Goal: Check status: Check status

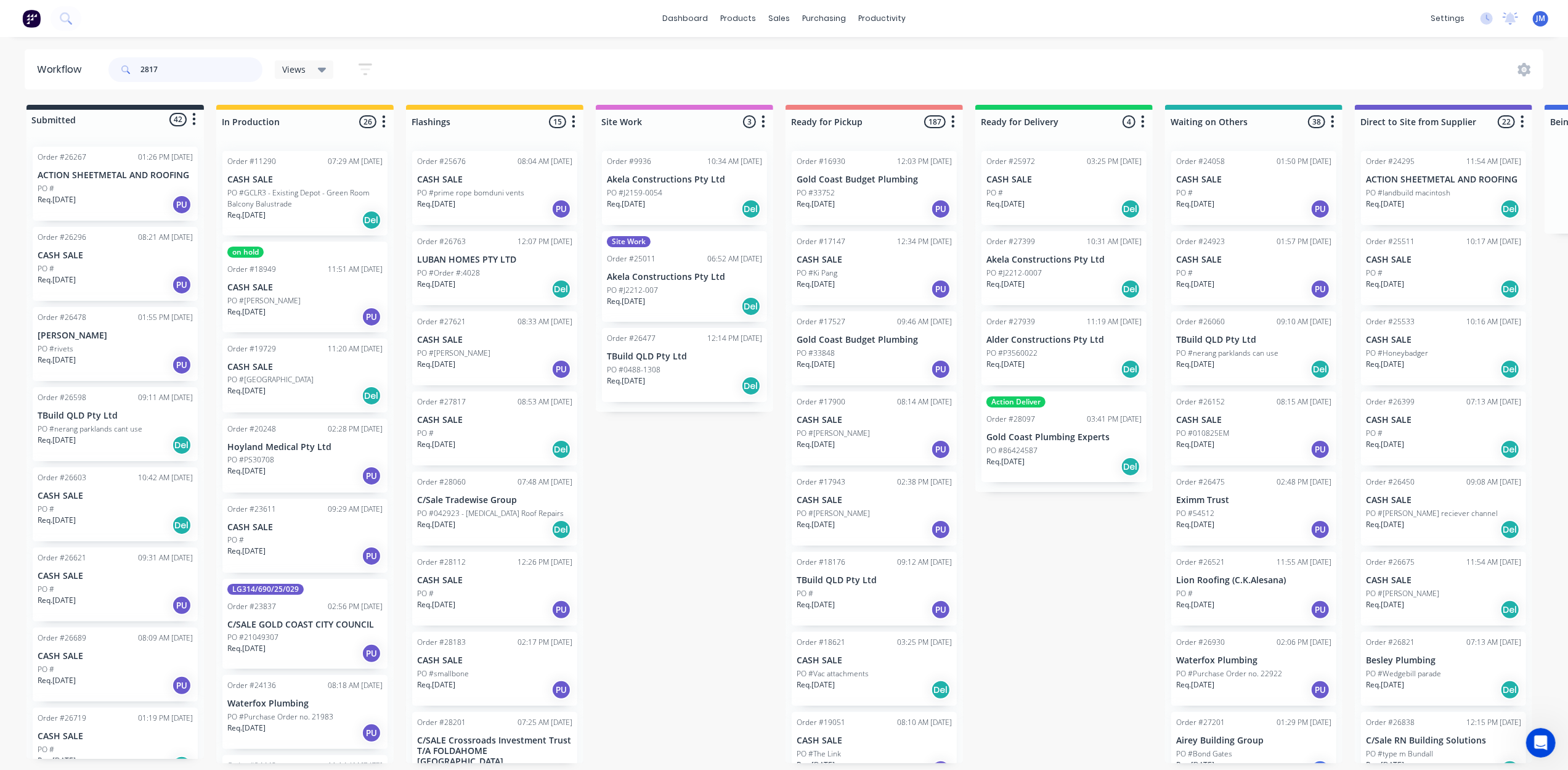
type input "28174"
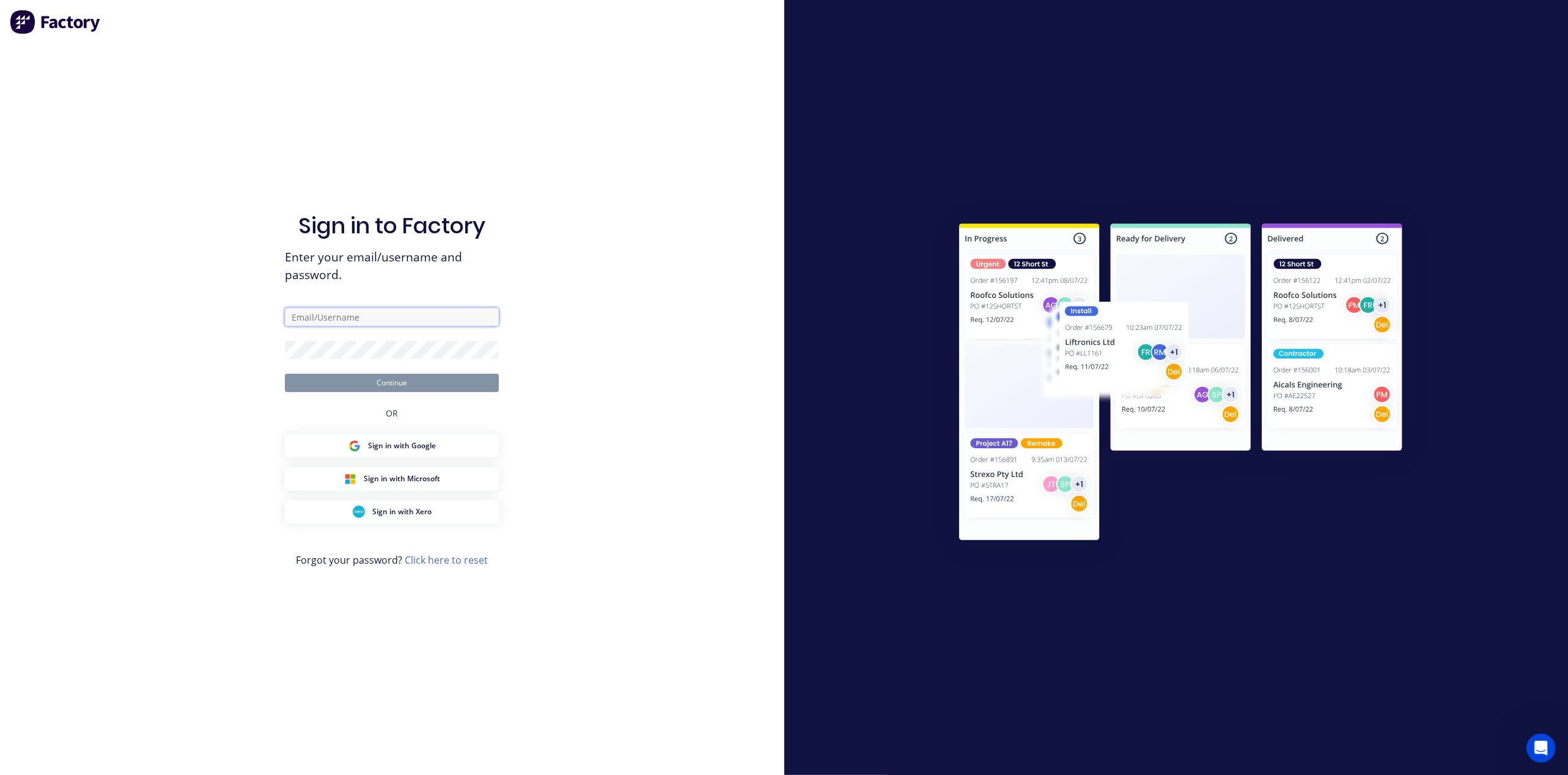
type input "[PERSON_NAME][EMAIL_ADDRESS][PERSON_NAME][DOMAIN_NAME]"
click at [402, 384] on button "Continue" at bounding box center [392, 383] width 214 height 19
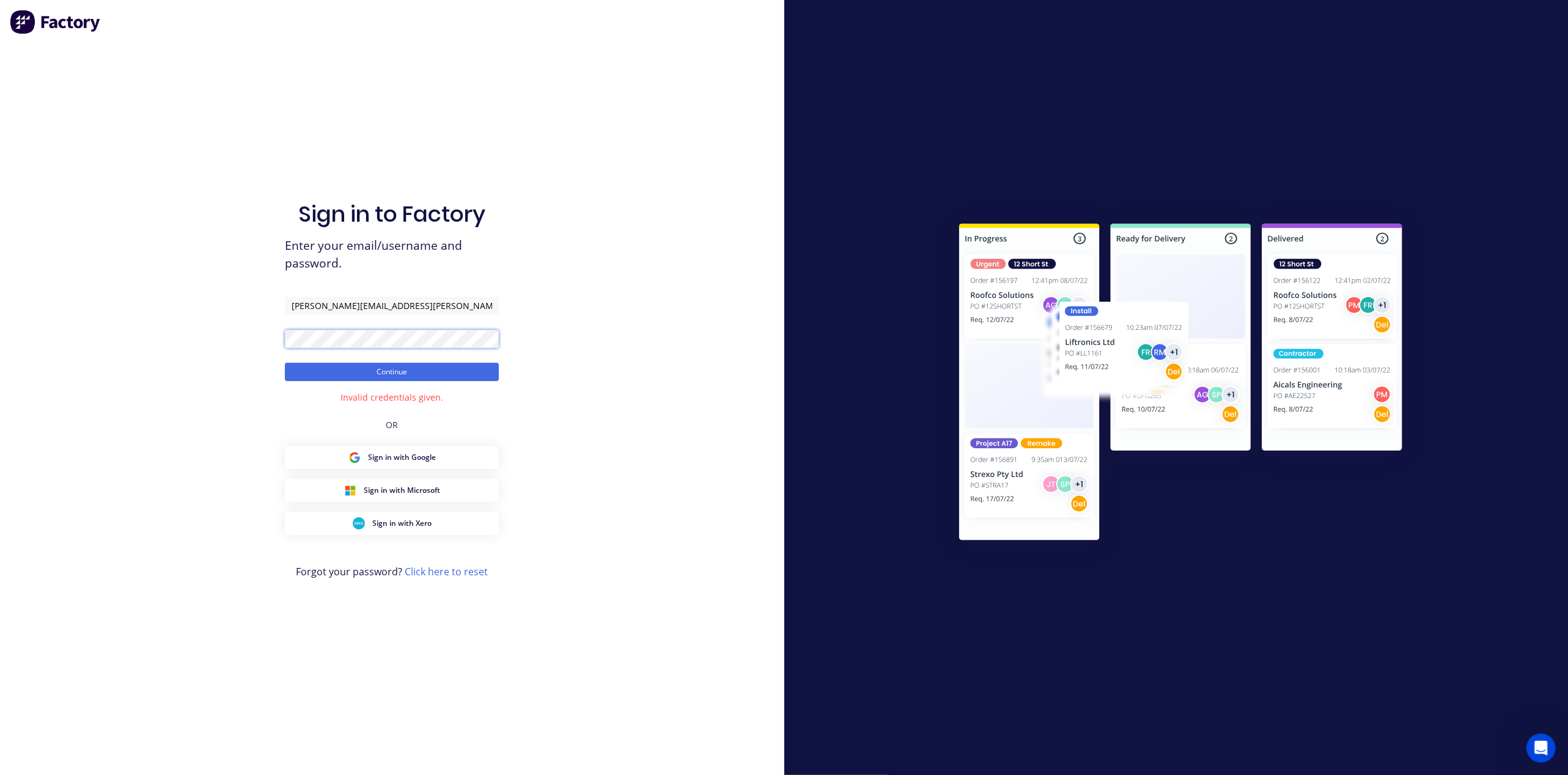
click at [285, 363] on button "Continue" at bounding box center [392, 372] width 214 height 19
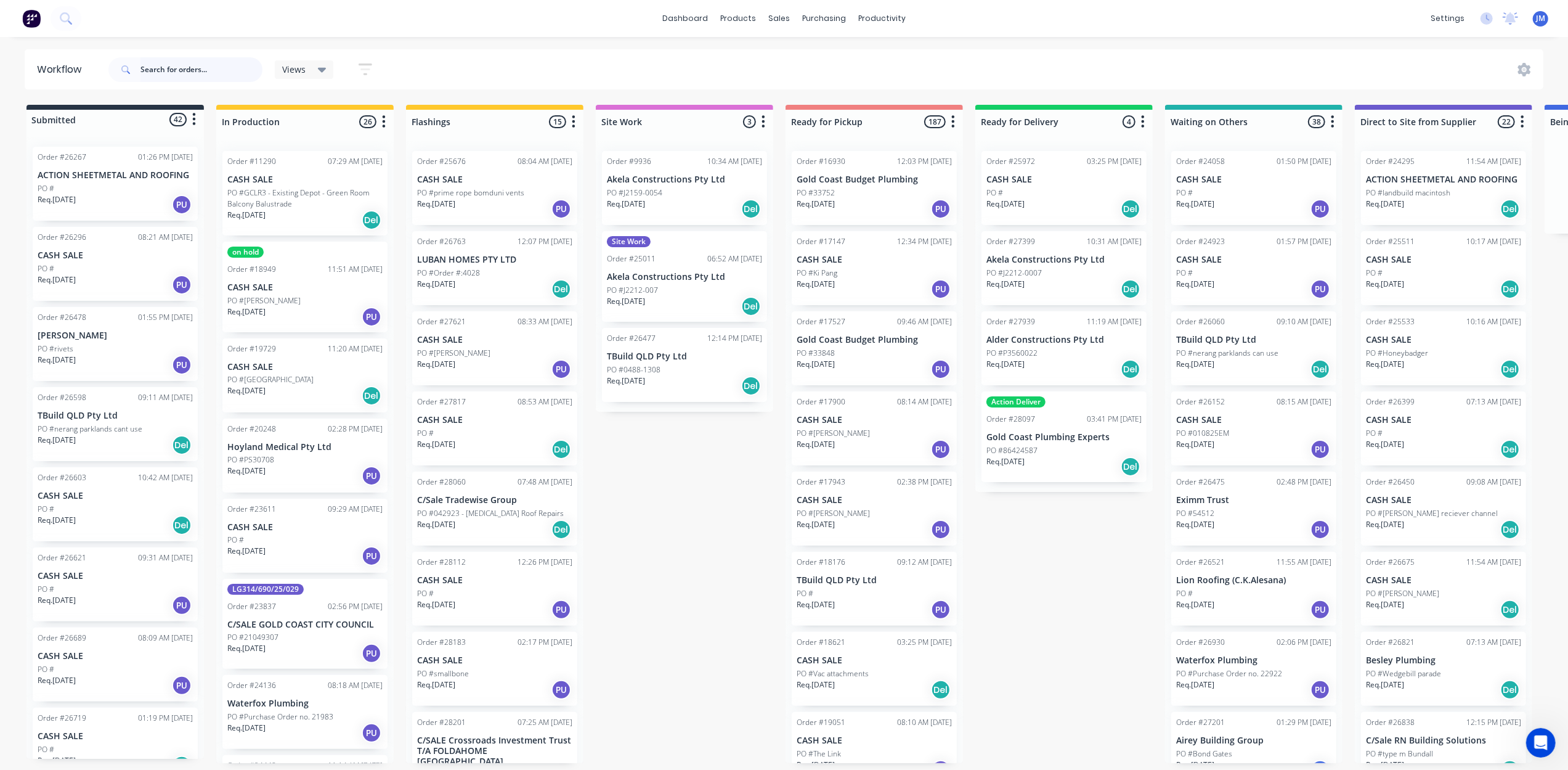
drag, startPoint x: 153, startPoint y: 69, endPoint x: 171, endPoint y: 81, distance: 21.6
click at [154, 69] on input "text" at bounding box center [201, 69] width 122 height 25
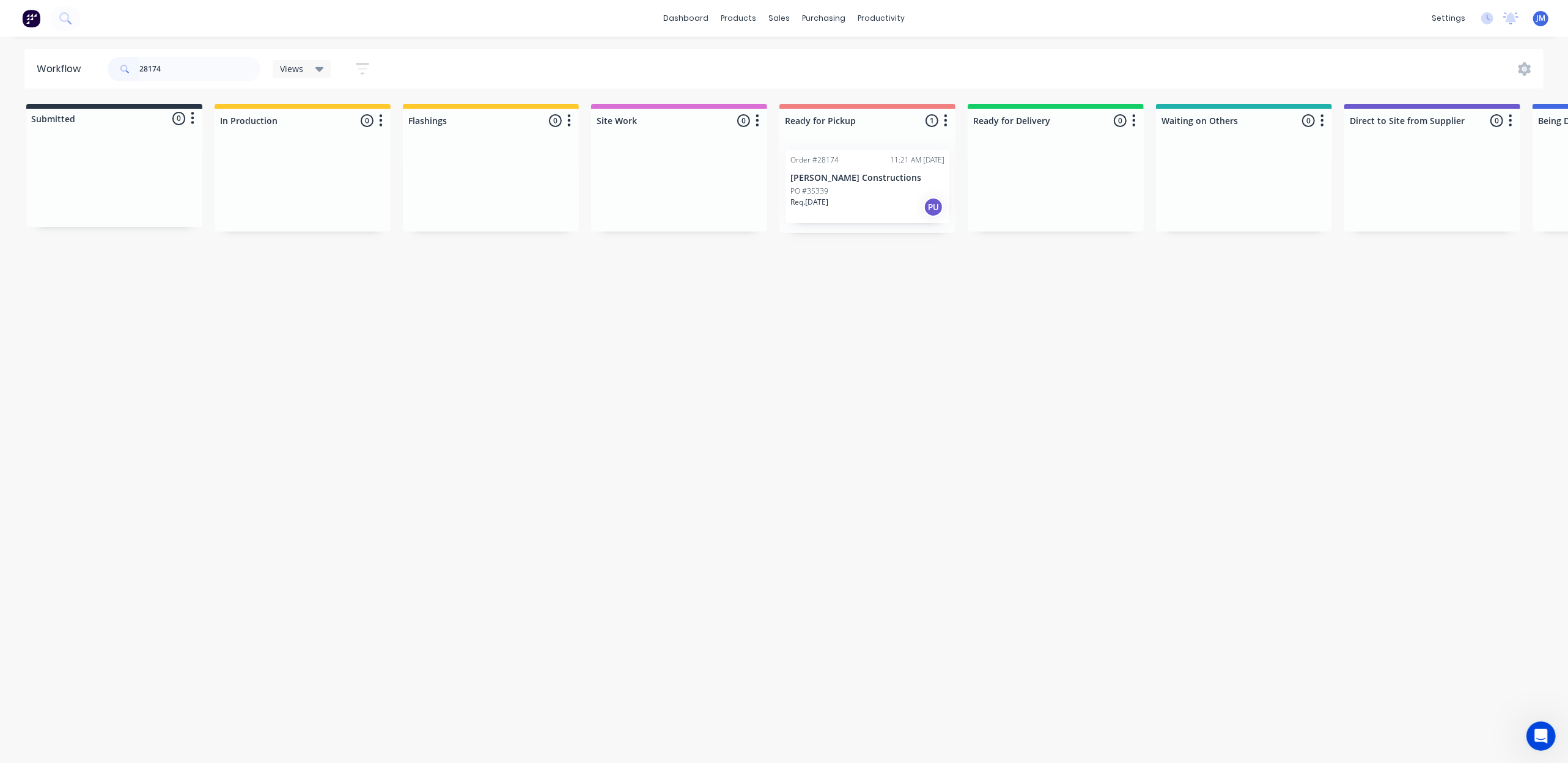
click at [945, 186] on div "Order #28174 11:21 AM [DATE] [PERSON_NAME] Constructions PO #35339 Req. [DATE] …" at bounding box center [867, 186] width 164 height 73
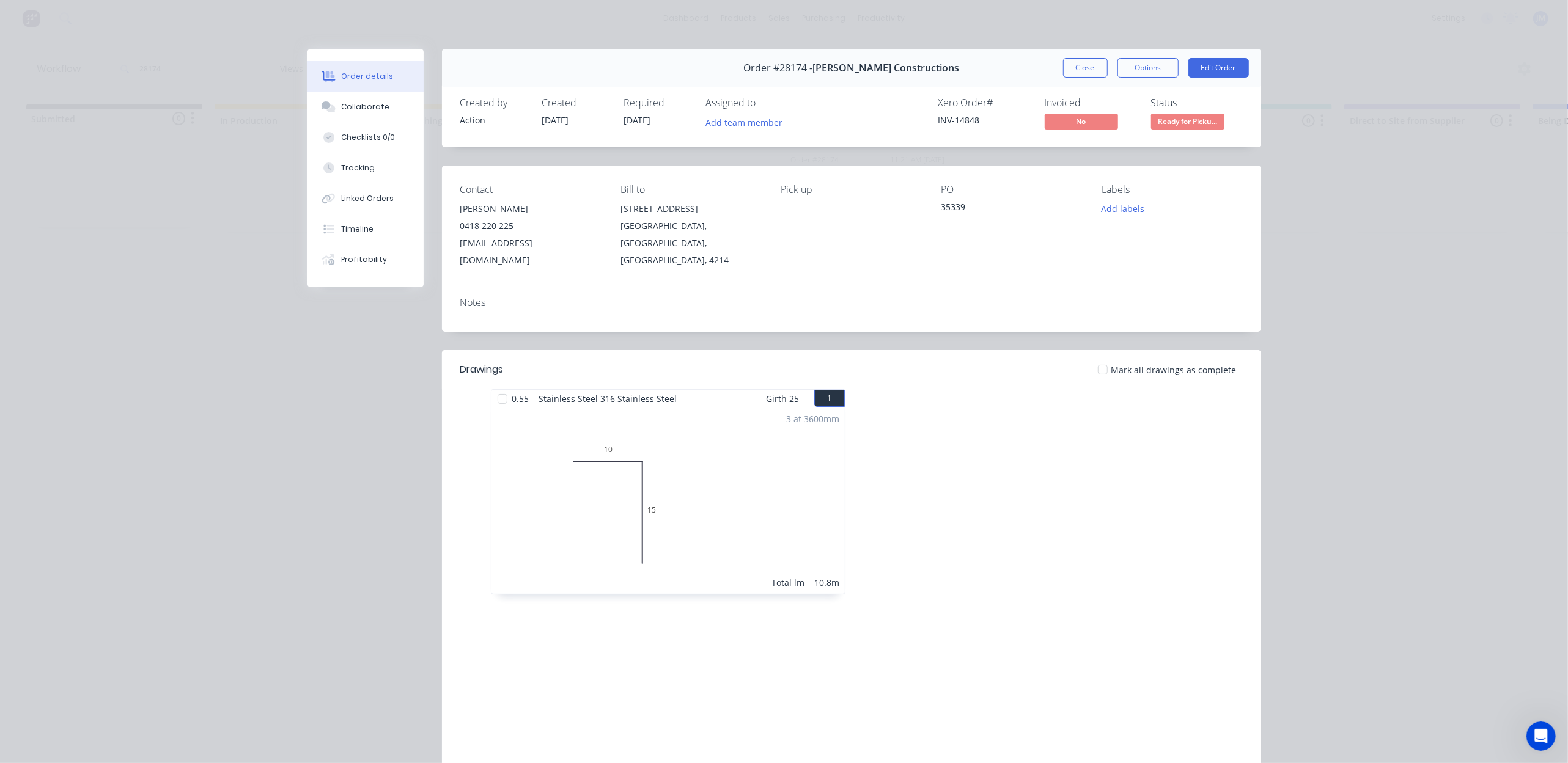
click at [1081, 75] on button "Close" at bounding box center [1085, 68] width 44 height 20
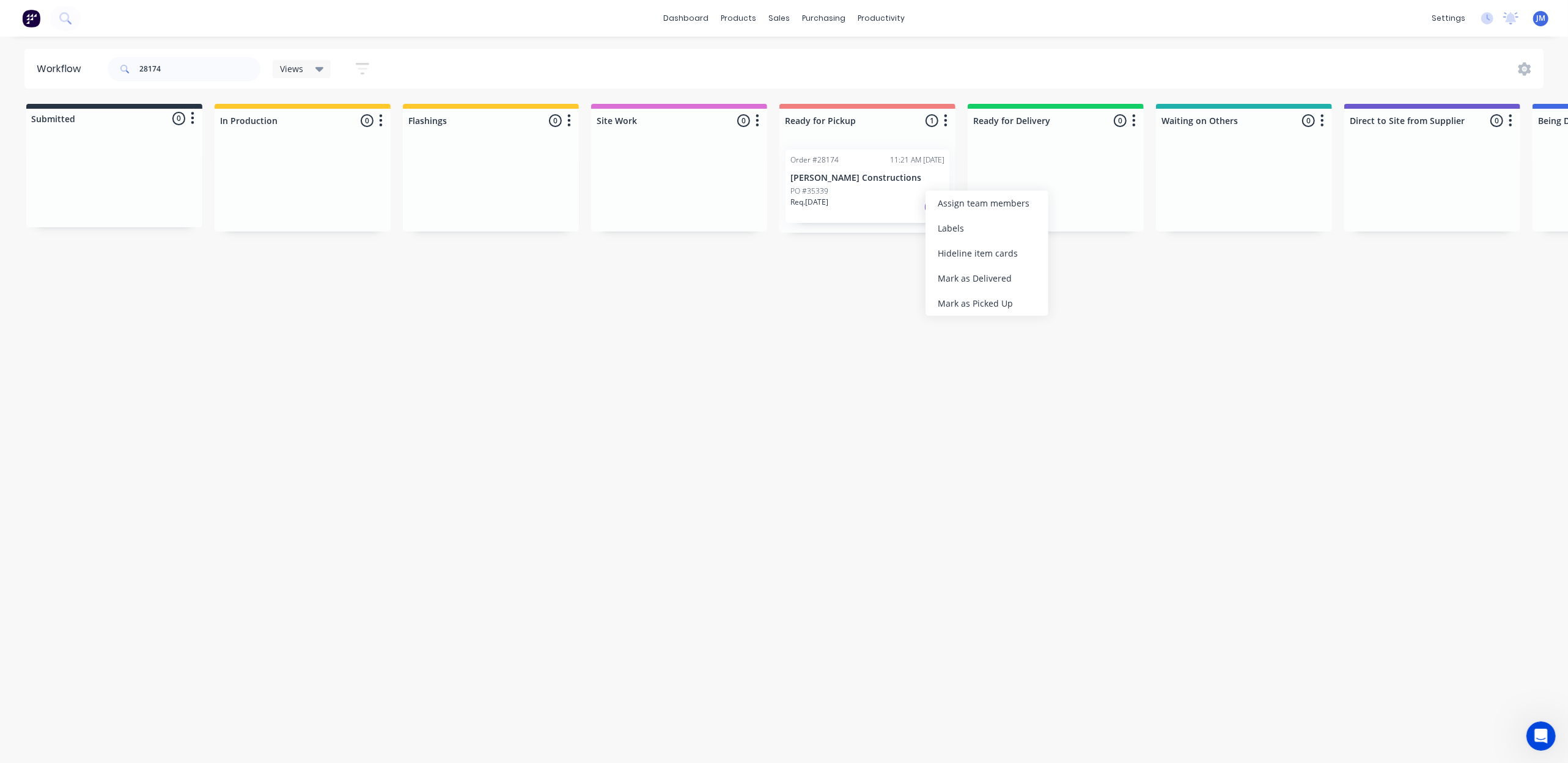
drag, startPoint x: 986, startPoint y: 301, endPoint x: 445, endPoint y: 135, distance: 565.9
click at [986, 300] on div "Mark as Picked Up" at bounding box center [987, 303] width 123 height 25
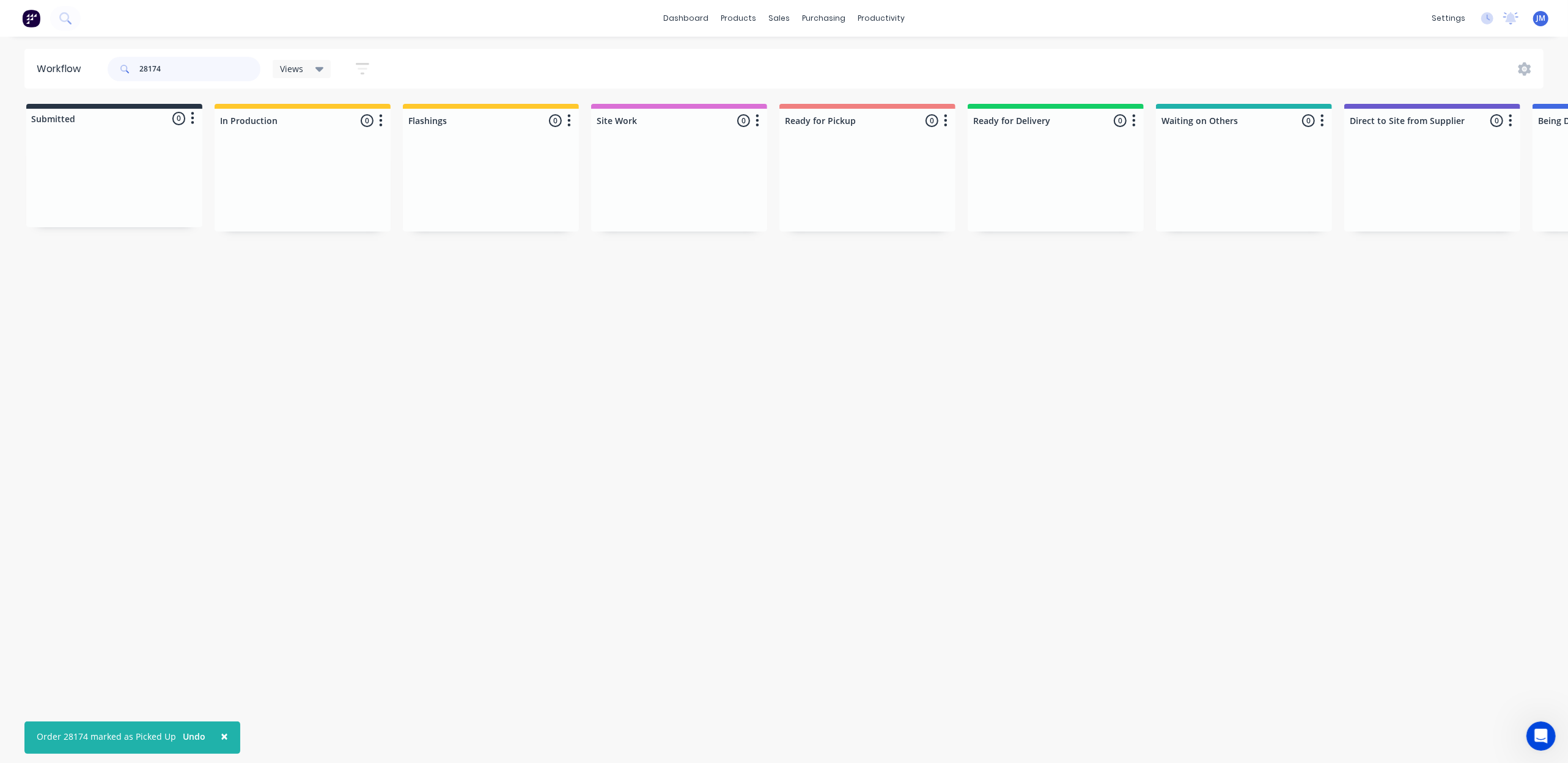
drag, startPoint x: 164, startPoint y: 66, endPoint x: 174, endPoint y: 61, distance: 11.2
click at [165, 66] on input "28174" at bounding box center [200, 69] width 121 height 24
type input "2"
